Goal: Navigation & Orientation: Find specific page/section

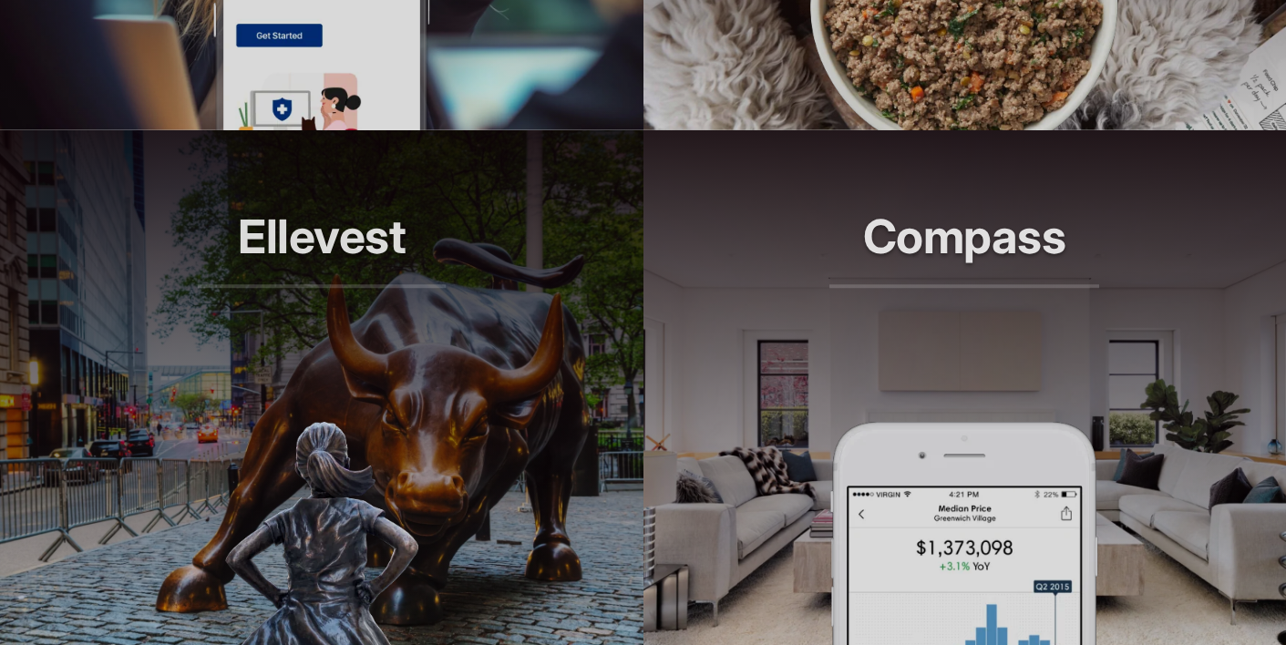
scroll to position [1962, 0]
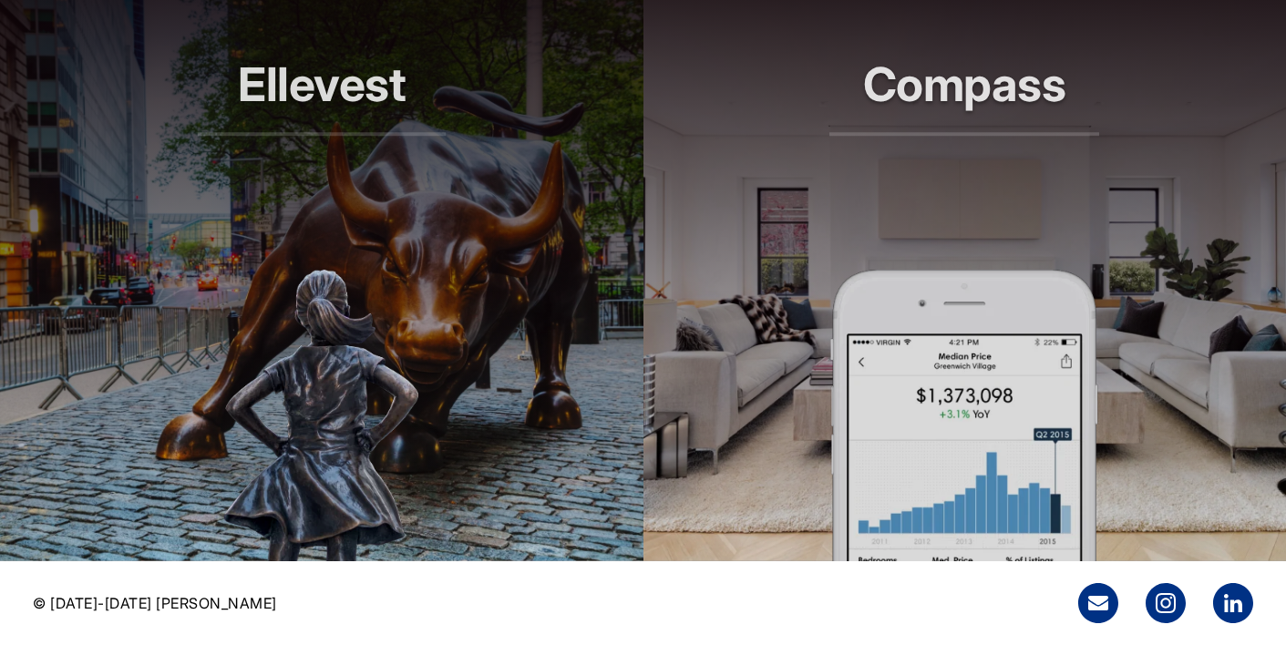
click at [460, 283] on article "Ellevest Smarter investing, built for her" at bounding box center [322, 269] width 644 height 583
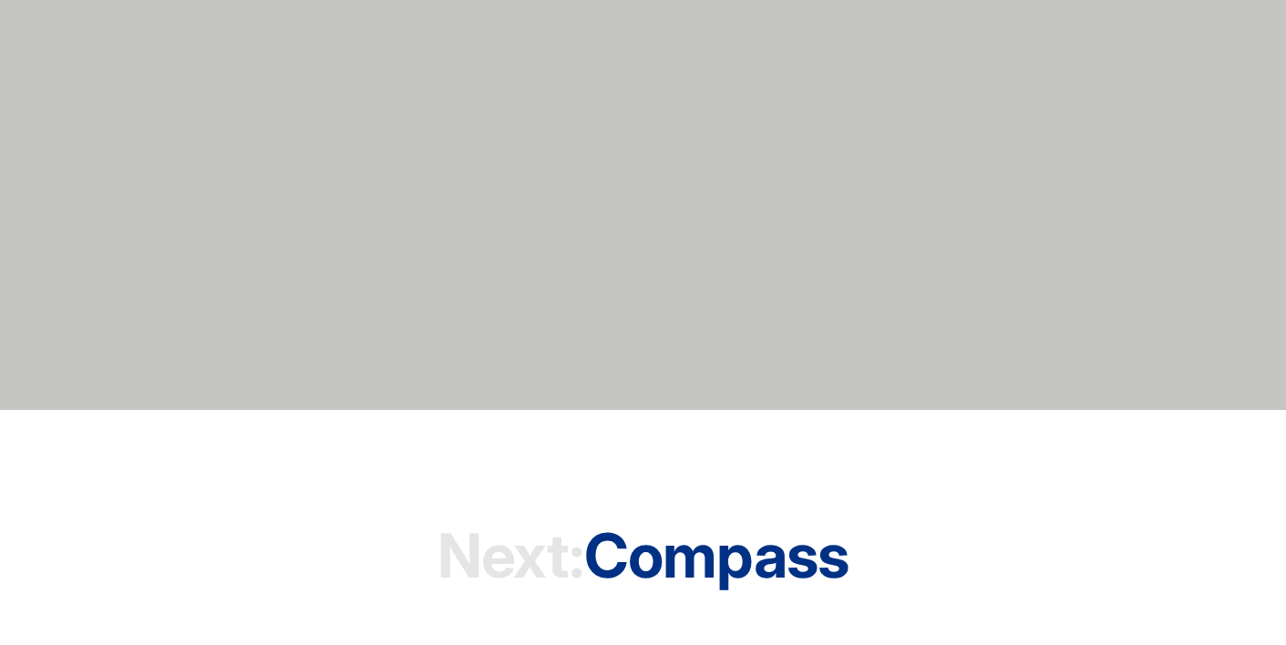
scroll to position [9363, 0]
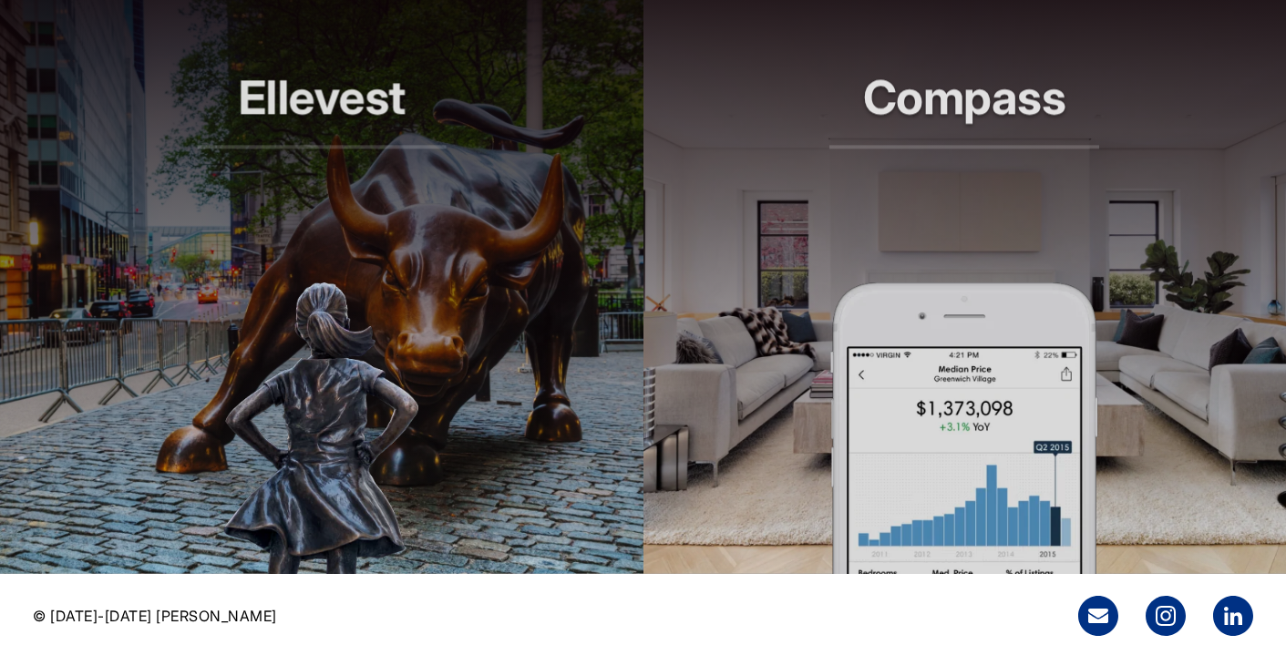
scroll to position [1962, 0]
